Goal: Task Accomplishment & Management: Manage account settings

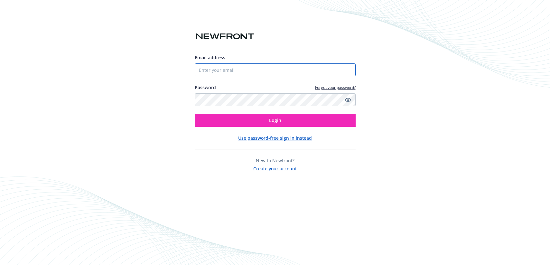
type input "[EMAIL_ADDRESS][DOMAIN_NAME]"
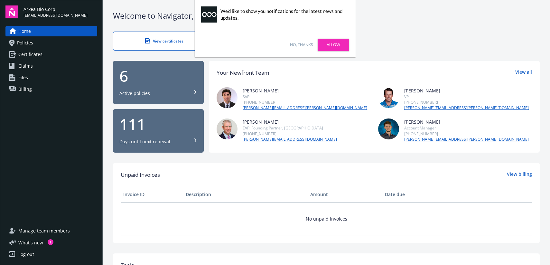
click at [301, 43] on link "No, thanks" at bounding box center [301, 45] width 23 height 6
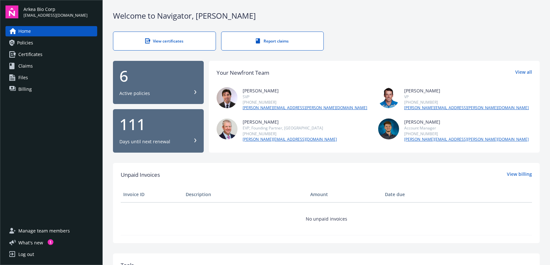
click at [156, 77] on div "6" at bounding box center [158, 75] width 78 height 15
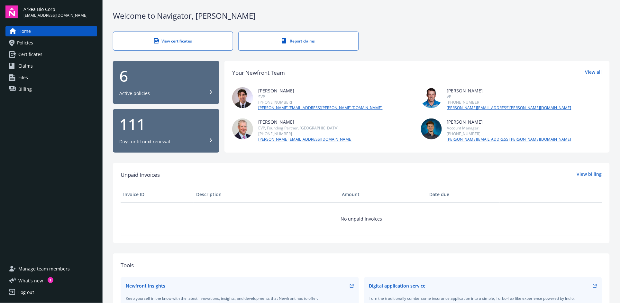
click at [43, 264] on div "Manage team members What ' s new 1 Log out" at bounding box center [51, 280] width 92 height 34
click at [42, 264] on button "What ' s new 1" at bounding box center [29, 280] width 48 height 7
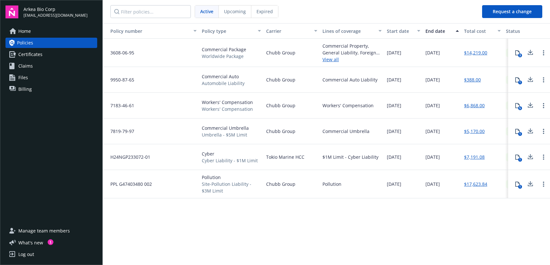
click at [57, 232] on span "Manage team members" at bounding box center [43, 230] width 51 height 10
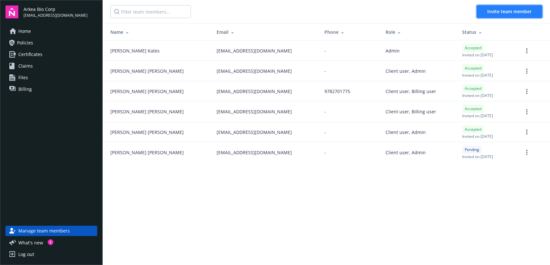
click at [504, 8] on span "Invite team member" at bounding box center [509, 11] width 44 height 6
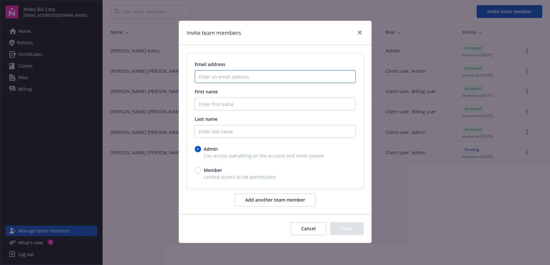
click at [318, 77] on input "Enter an email address" at bounding box center [275, 76] width 161 height 13
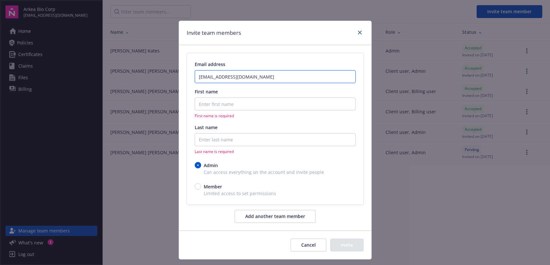
type input "fwooten@arkeabio.com"
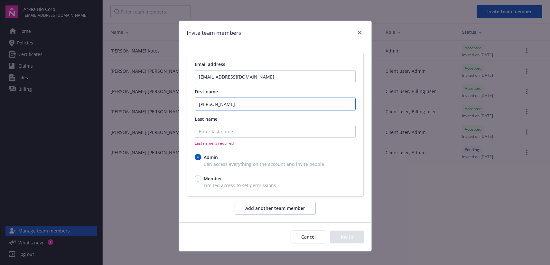
type input "Frank"
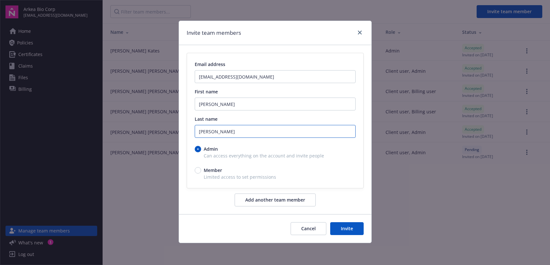
type input "Wooten"
click at [337, 227] on button "Invite" at bounding box center [346, 228] width 33 height 13
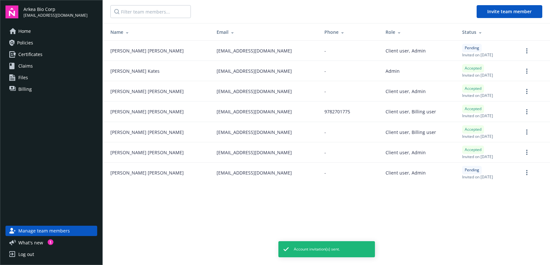
click at [27, 33] on span "Home" at bounding box center [24, 31] width 13 height 10
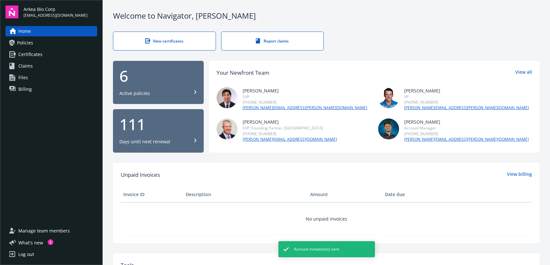
click at [146, 91] on div "Active policies" at bounding box center [134, 93] width 31 height 6
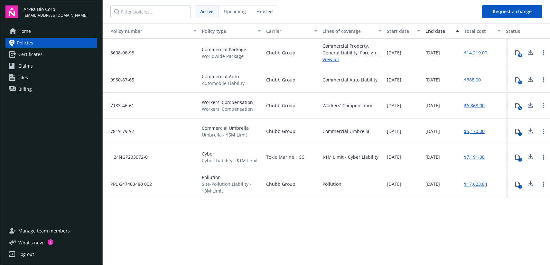
click at [252, 228] on div "Policy number Policy type Carrier Lines of coverage Start date End date Total c…" at bounding box center [326, 143] width 447 height 241
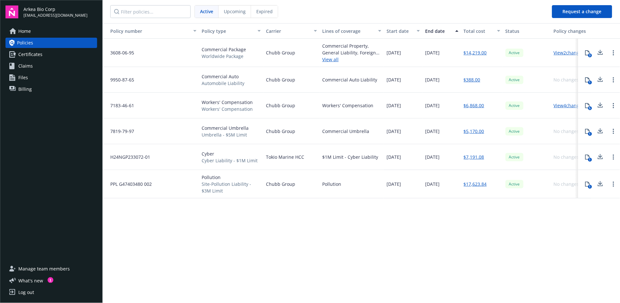
click at [513, 11] on nav "Active Upcoming Expired" at bounding box center [325, 11] width 444 height 23
click at [232, 9] on span "Upcoming" at bounding box center [235, 11] width 22 height 7
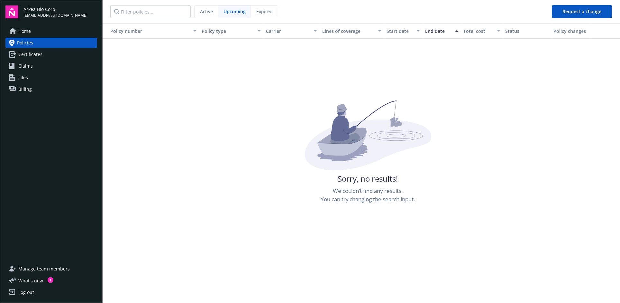
click at [262, 14] on span "Expired" at bounding box center [264, 11] width 16 height 7
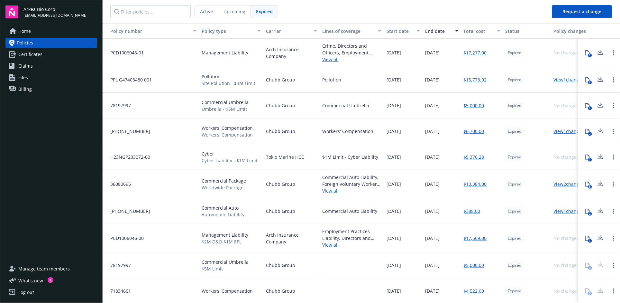
click at [213, 11] on span "Active" at bounding box center [206, 11] width 13 height 7
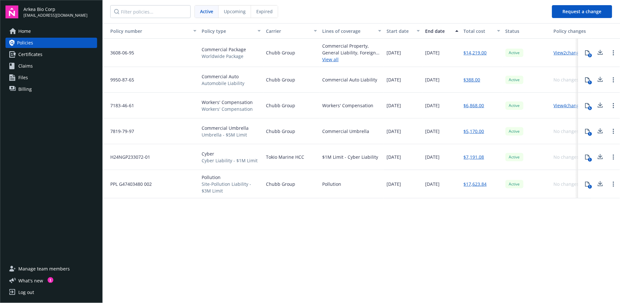
click at [549, 52] on icon at bounding box center [600, 52] width 4 height 4
click at [549, 82] on icon at bounding box center [600, 81] width 5 height 2
click at [549, 102] on icon at bounding box center [601, 105] width 8 height 8
click at [549, 129] on icon at bounding box center [600, 130] width 4 height 4
click at [396, 256] on div "Policy number Policy type Carrier Lines of coverage Start date End date Total c…" at bounding box center [361, 162] width 517 height 278
